Goal: Task Accomplishment & Management: Manage account settings

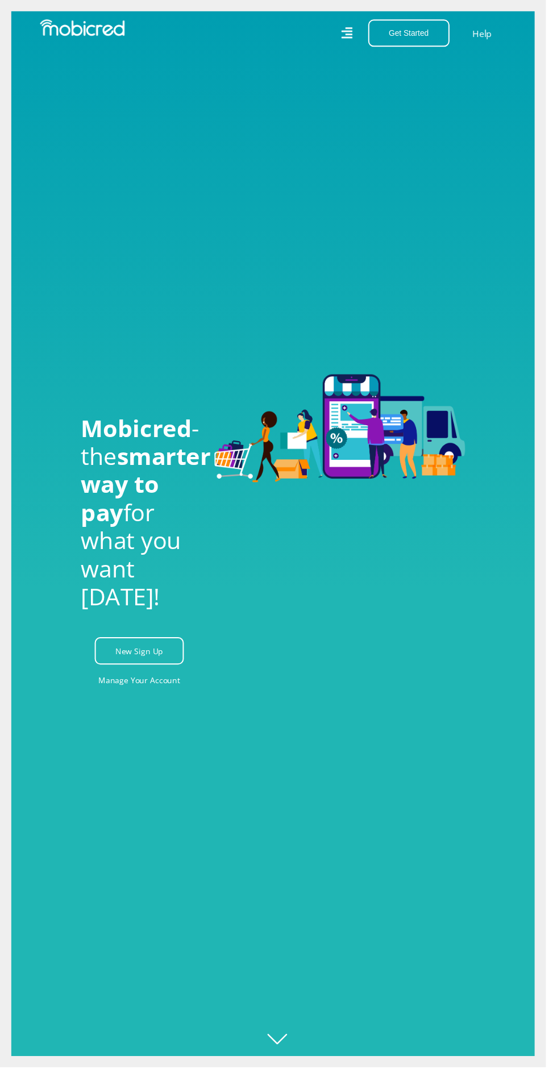
scroll to position [0, 512]
click at [131, 707] on link "Manage Your Account" at bounding box center [143, 695] width 84 height 26
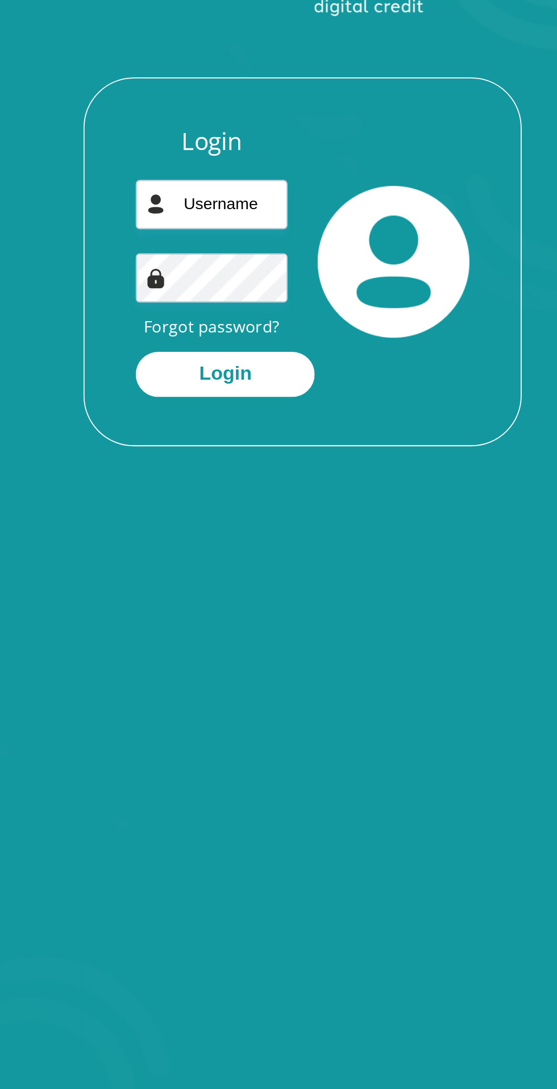
click at [208, 293] on link "Forgot password?" at bounding box center [227, 290] width 77 height 13
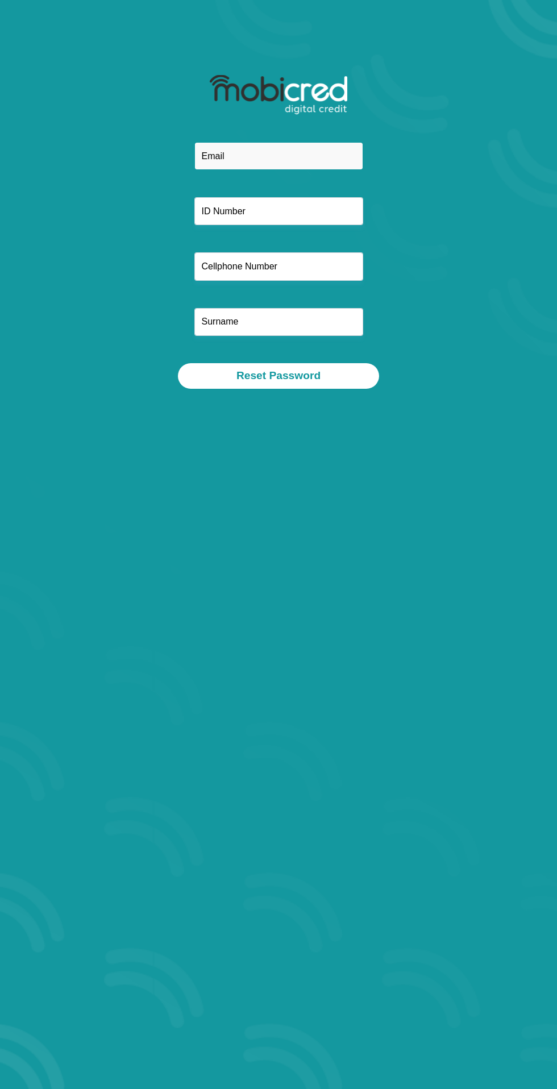
click at [212, 152] on input "email" at bounding box center [278, 156] width 169 height 28
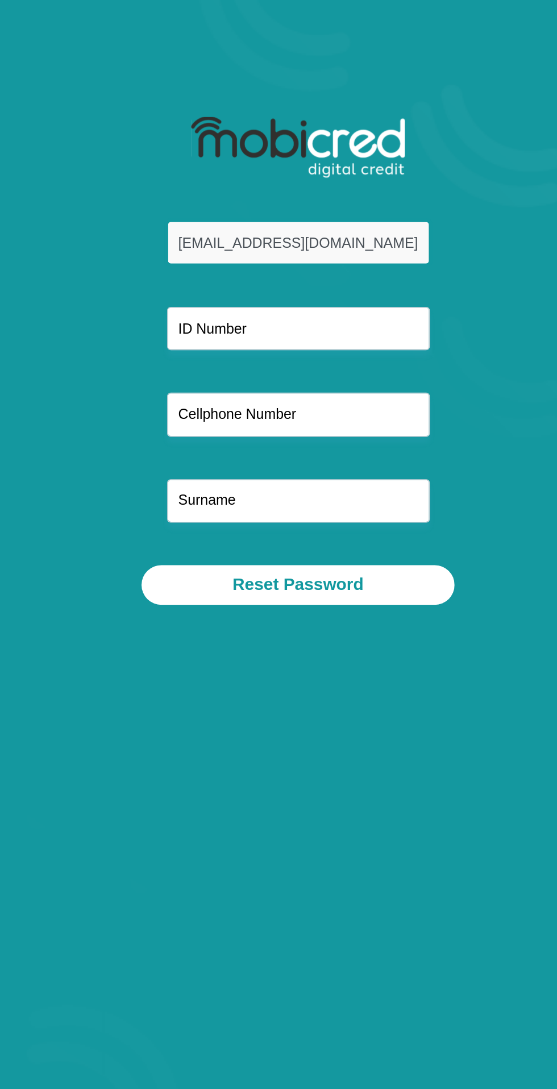
type input "[EMAIL_ADDRESS][DOMAIN_NAME]"
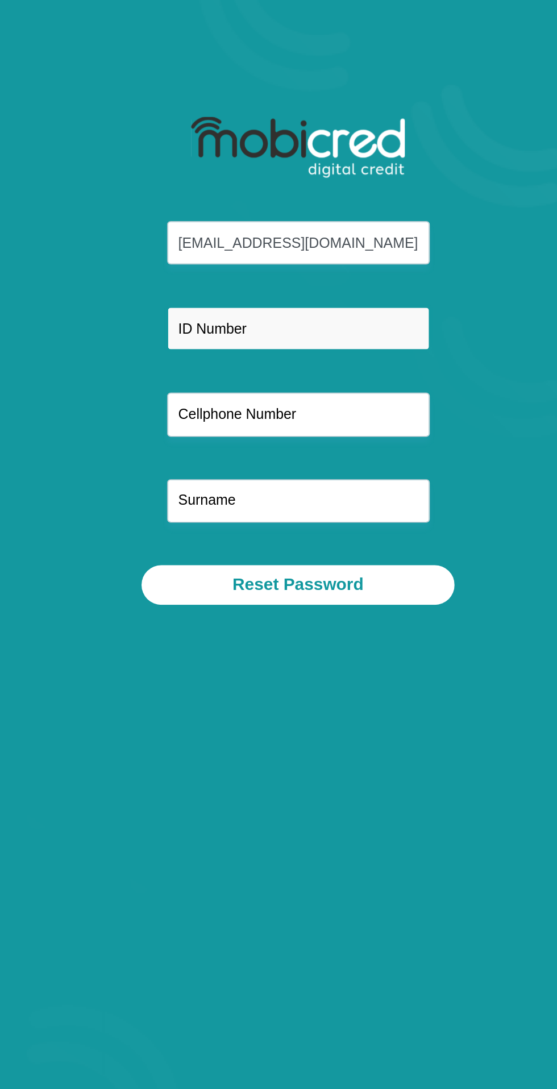
click at [212, 207] on input "text" at bounding box center [278, 211] width 169 height 28
type input "6411150352089"
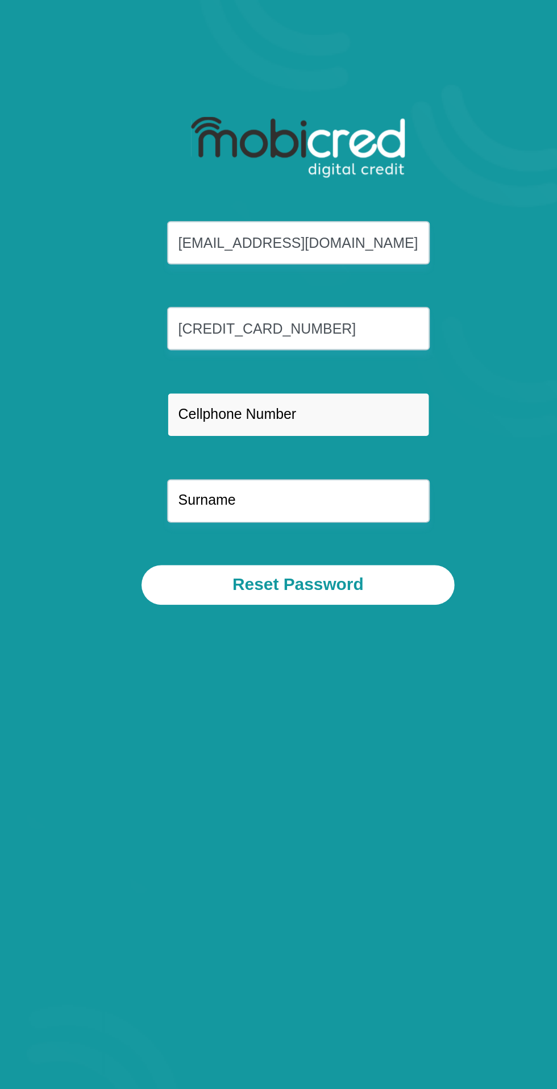
click at [211, 270] on input "text" at bounding box center [278, 266] width 169 height 28
type input "0626780662"
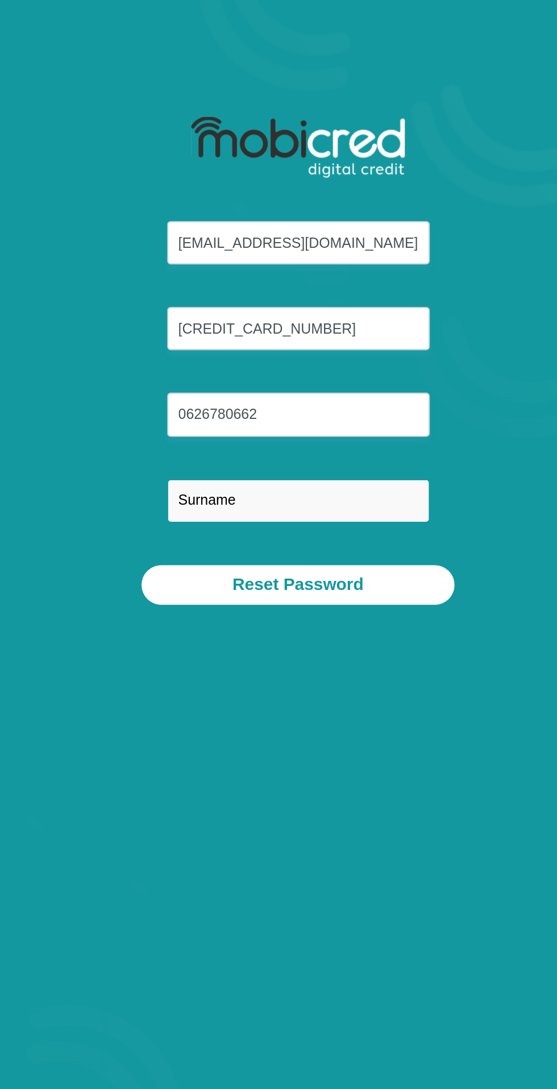
click at [213, 325] on input "text" at bounding box center [278, 322] width 169 height 28
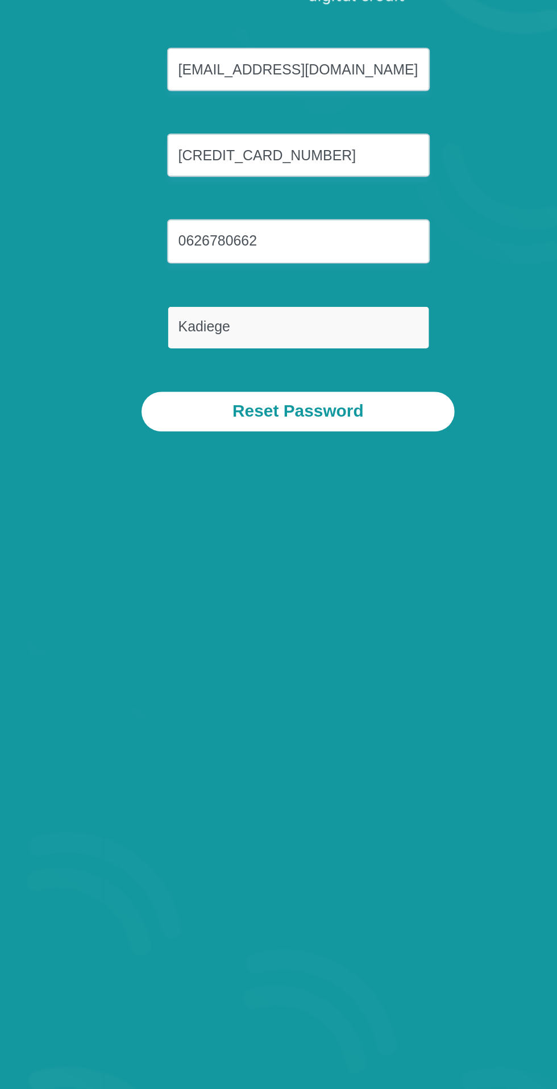
type input "Kadiege"
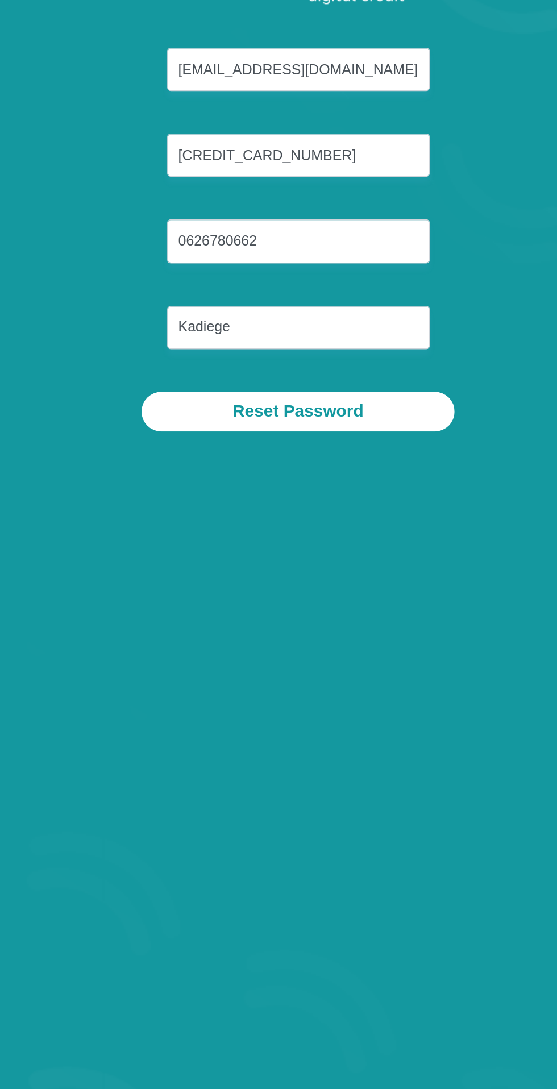
click at [233, 371] on button "Reset Password" at bounding box center [278, 376] width 201 height 26
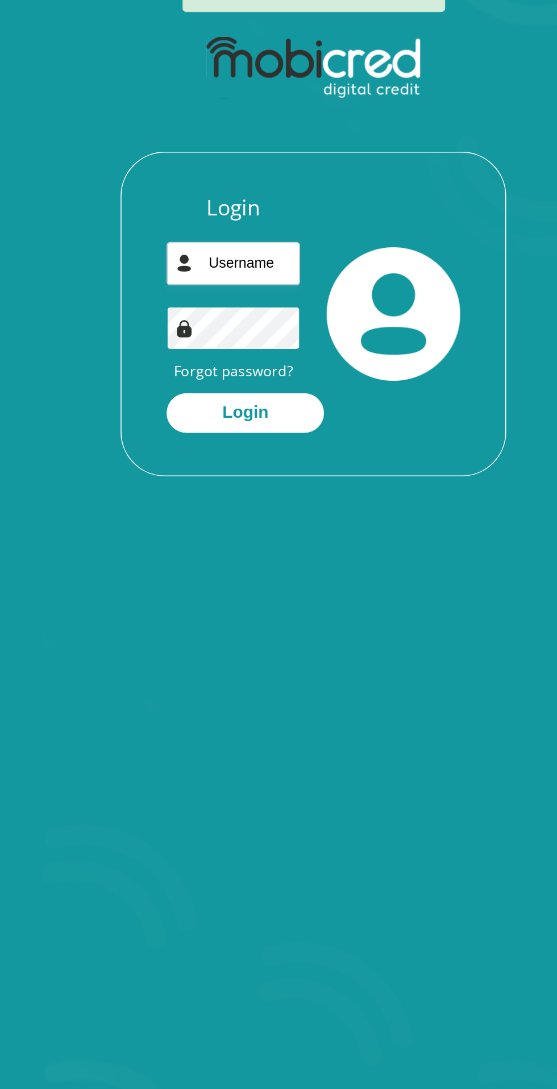
scroll to position [0, 12]
click at [220, 289] on input "email" at bounding box center [227, 286] width 86 height 28
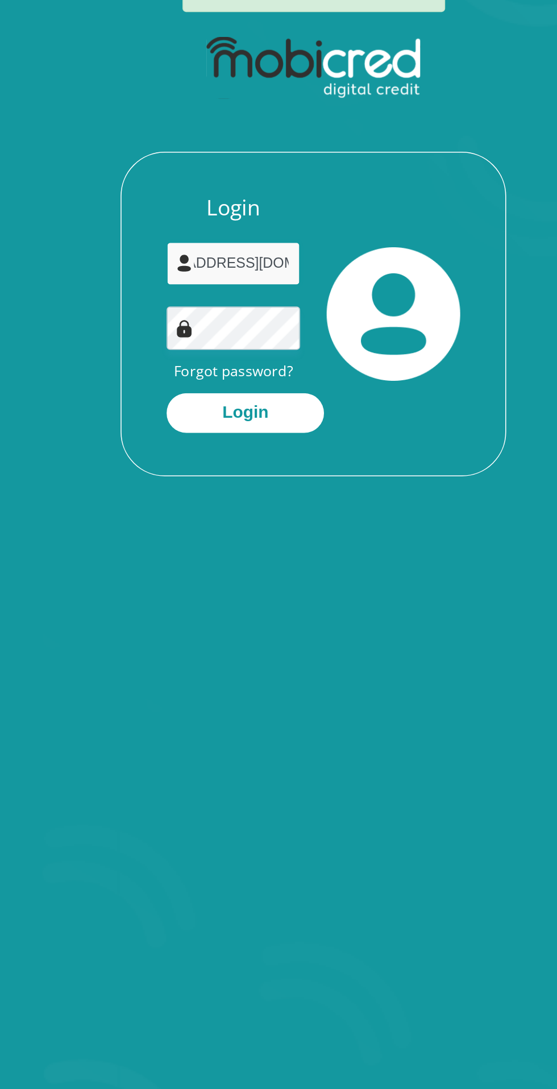
scroll to position [0, 48]
type input "[EMAIL_ADDRESS][DOMAIN_NAME]"
click at [205, 375] on button "Login" at bounding box center [234, 382] width 101 height 26
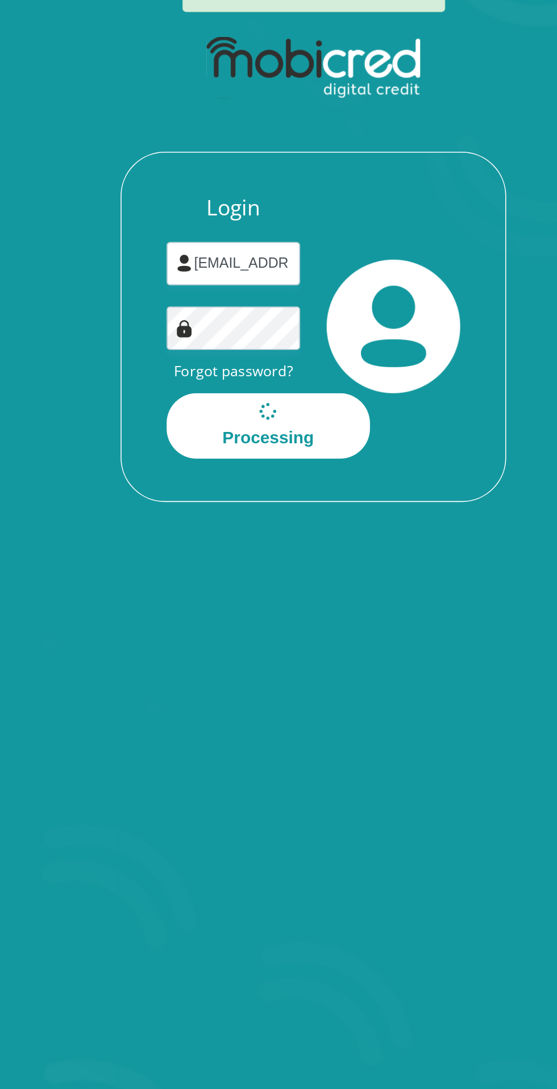
scroll to position [0, 0]
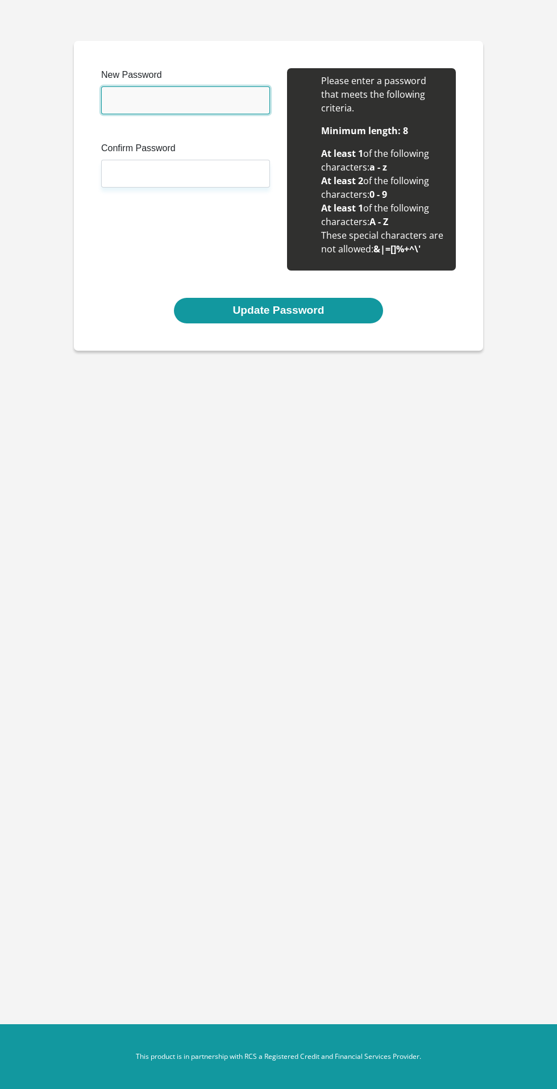
click at [118, 100] on input "New Password" at bounding box center [185, 100] width 169 height 28
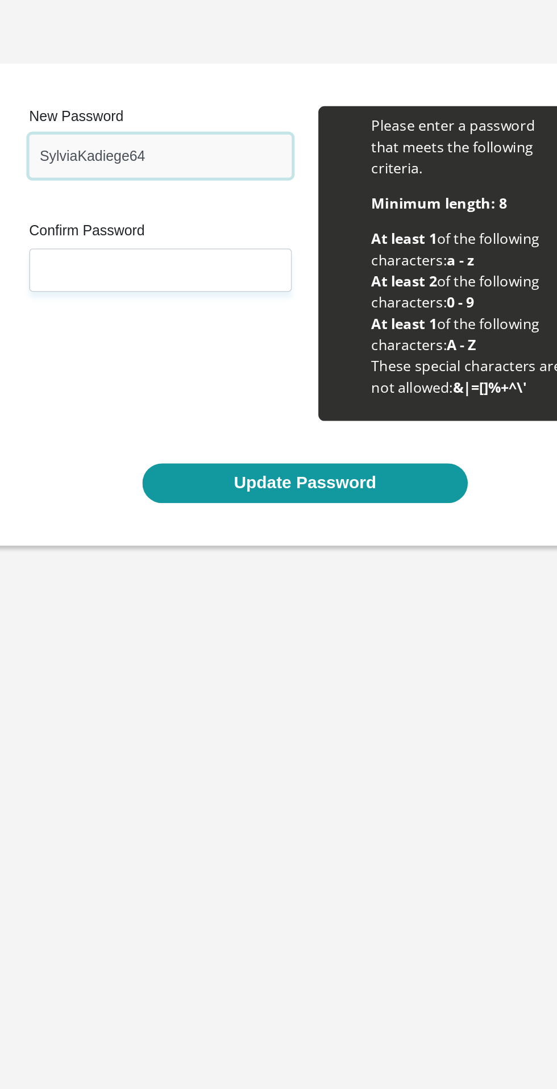
type input "SylviaKadiege64"
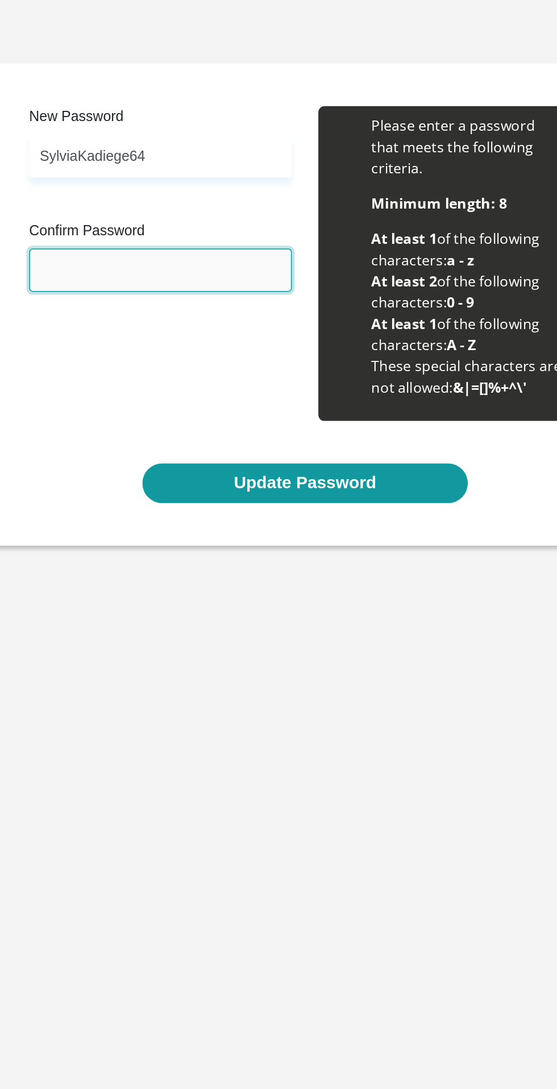
click at [125, 170] on input "Confirm Password" at bounding box center [185, 174] width 169 height 28
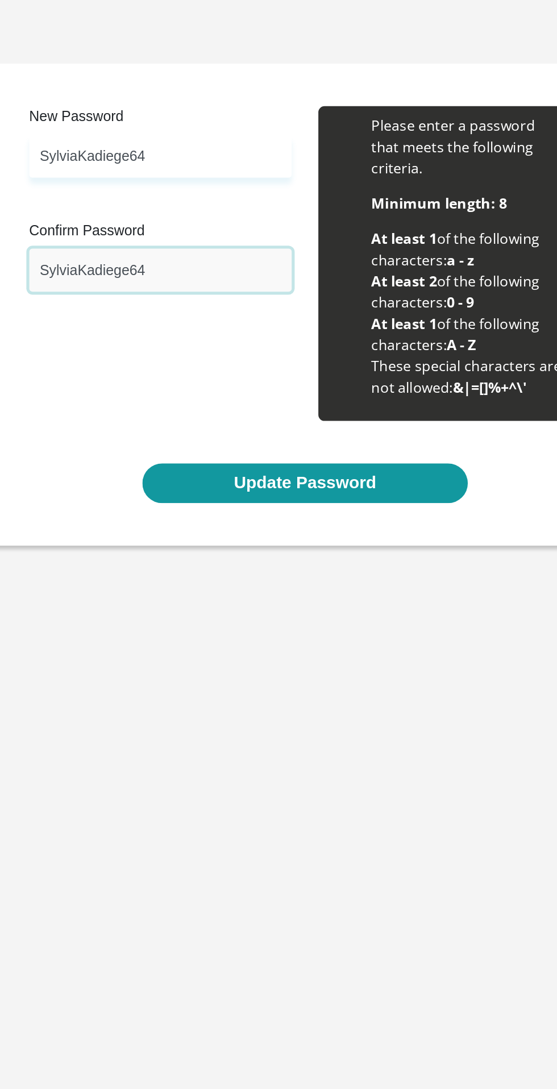
type input "SylviaKadiege64"
click at [229, 300] on button "Update Password" at bounding box center [278, 311] width 209 height 26
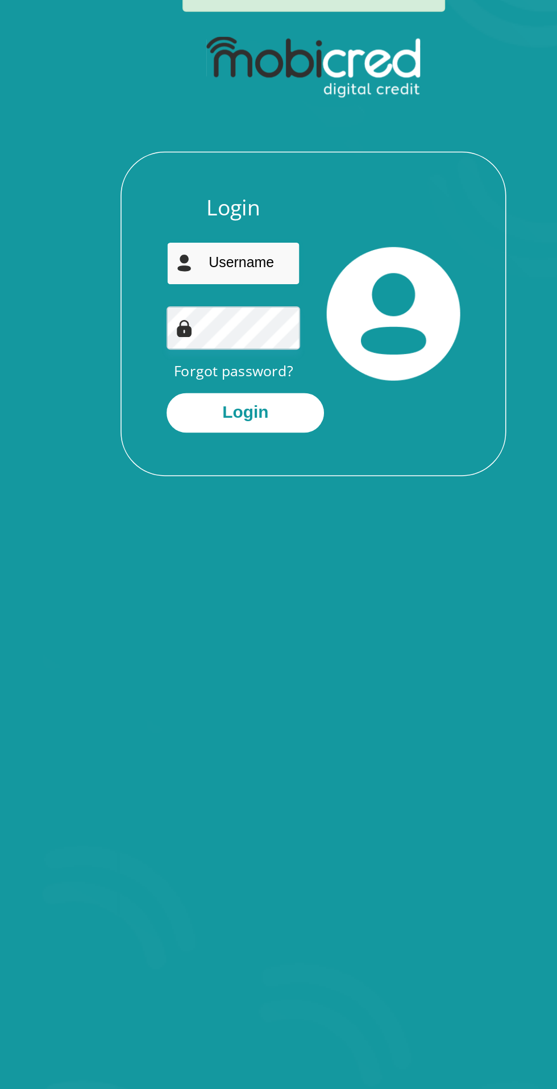
click at [213, 271] on input "email" at bounding box center [227, 272] width 86 height 28
type input "[EMAIL_ADDRESS][DOMAIN_NAME]"
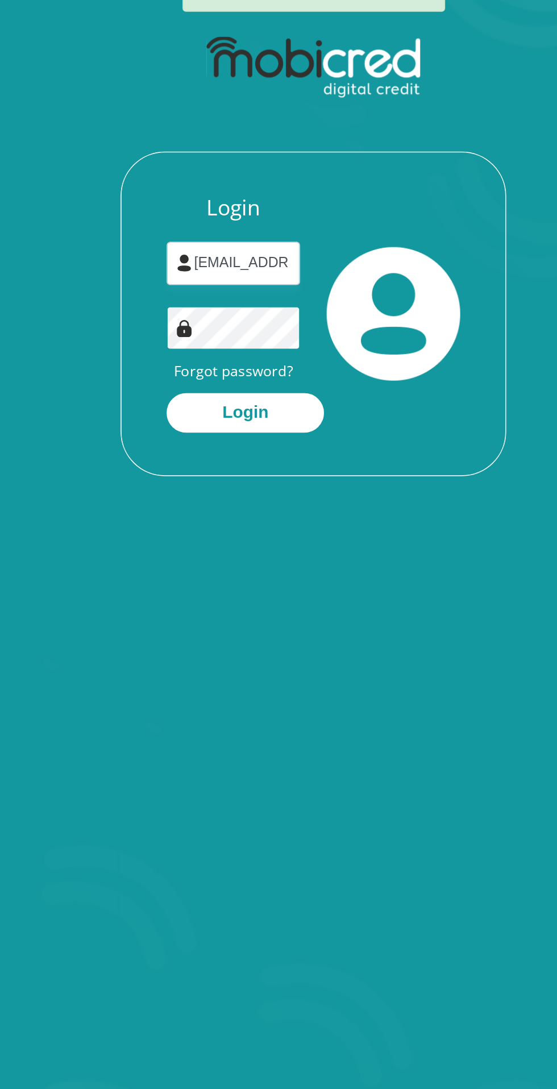
scroll to position [0, 72]
click at [209, 375] on button "Login" at bounding box center [234, 368] width 101 height 26
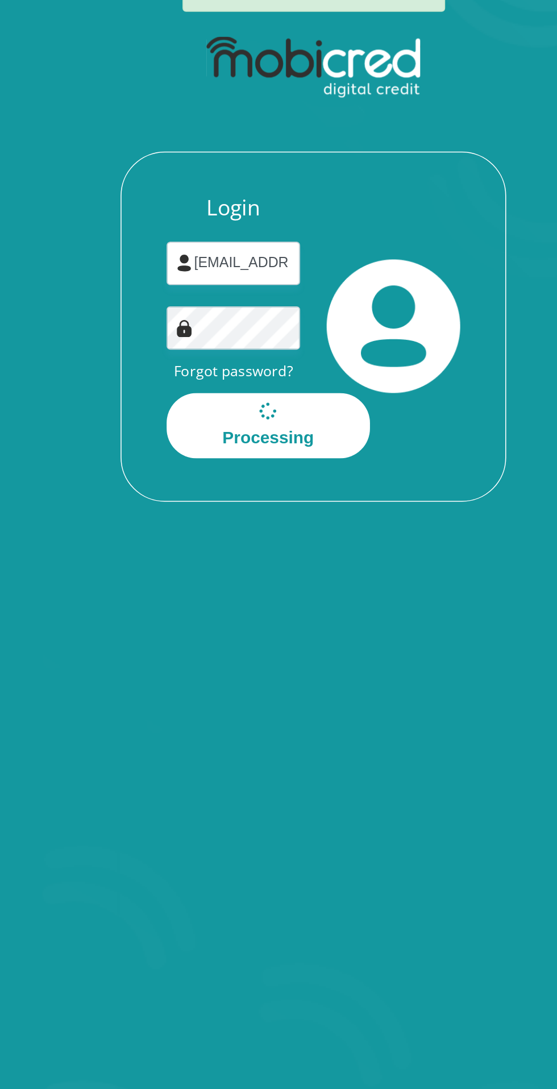
scroll to position [0, 0]
